Goal: Find specific page/section: Find specific page/section

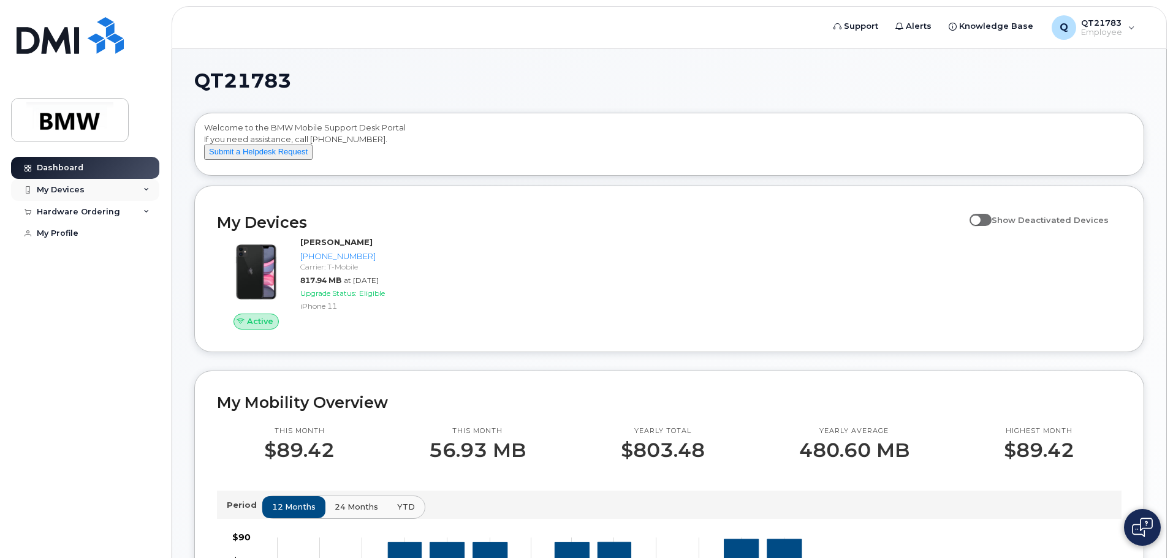
click at [144, 186] on div "My Devices" at bounding box center [85, 190] width 148 height 22
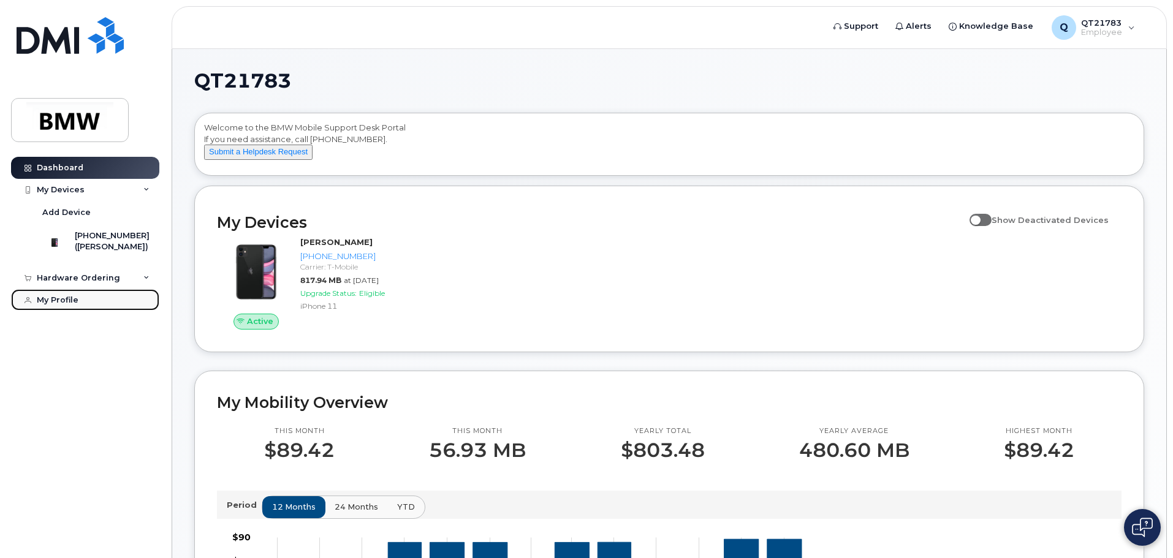
click at [97, 311] on link "My Profile" at bounding box center [85, 300] width 148 height 22
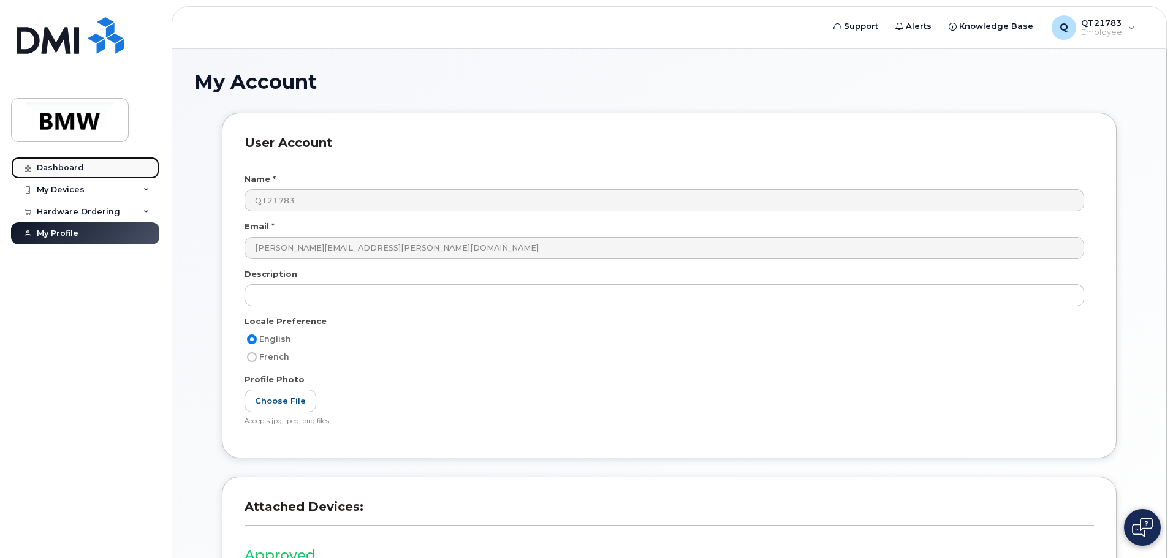
click at [74, 165] on div "Dashboard" at bounding box center [60, 168] width 47 height 10
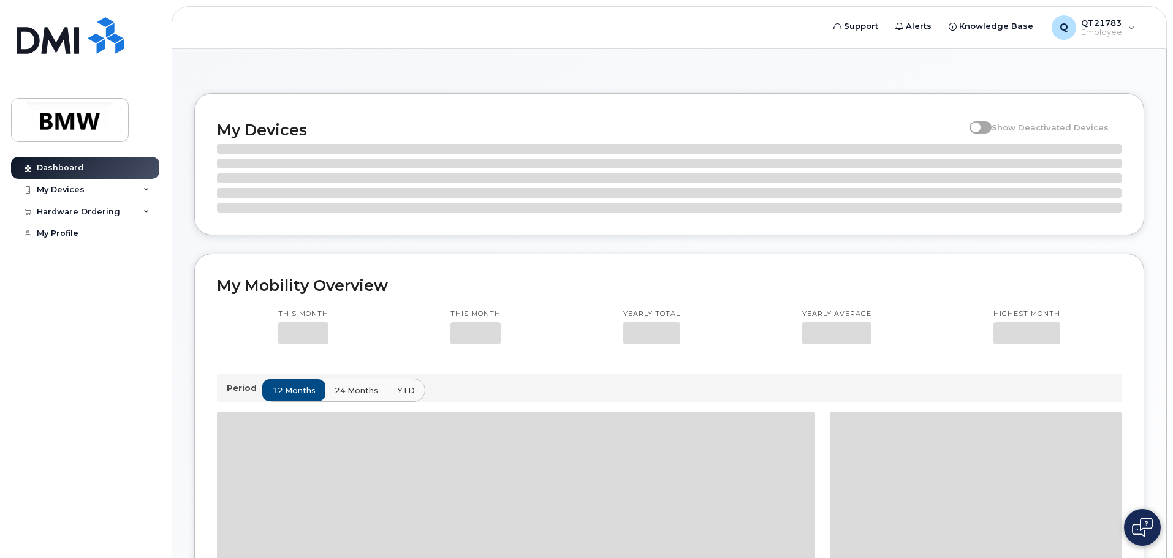
click at [82, 192] on div "My Devices" at bounding box center [61, 190] width 48 height 10
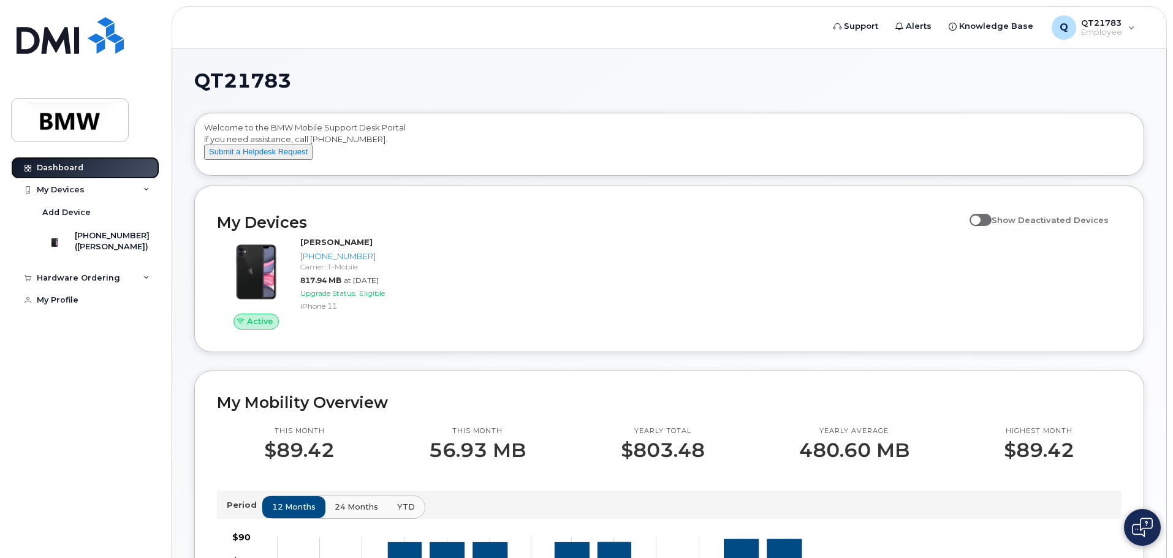
click at [33, 170] on div at bounding box center [27, 168] width 13 height 10
click at [56, 191] on div "My Devices" at bounding box center [61, 190] width 48 height 10
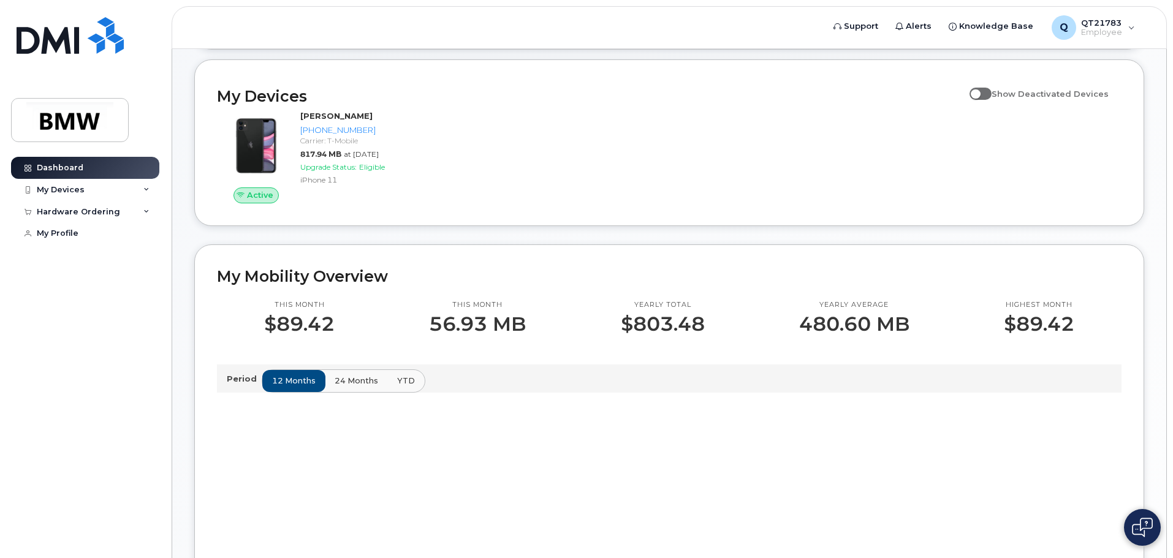
scroll to position [490, 0]
